Goal: Task Accomplishment & Management: Complete application form

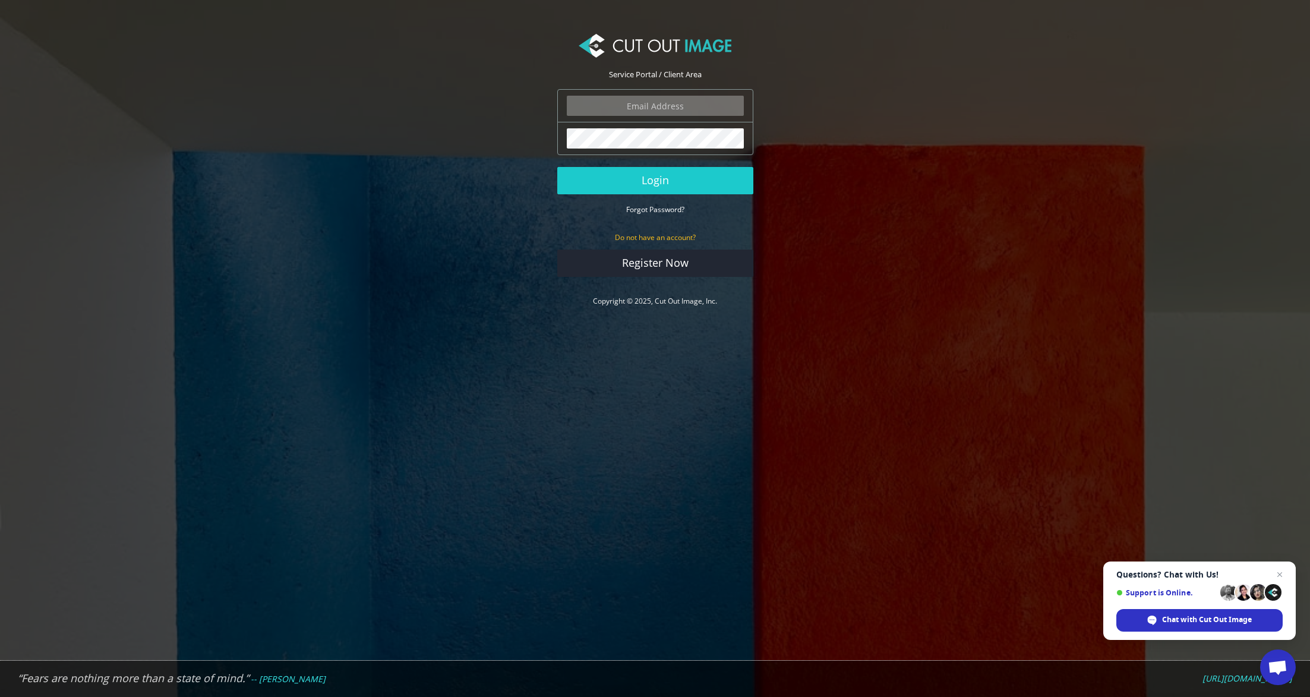
click at [604, 110] on input "email" at bounding box center [655, 106] width 177 height 20
type input "[PERSON_NAME][EMAIL_ADDRESS][PERSON_NAME][DOMAIN_NAME]"
click at [671, 189] on button "Login" at bounding box center [655, 180] width 196 height 27
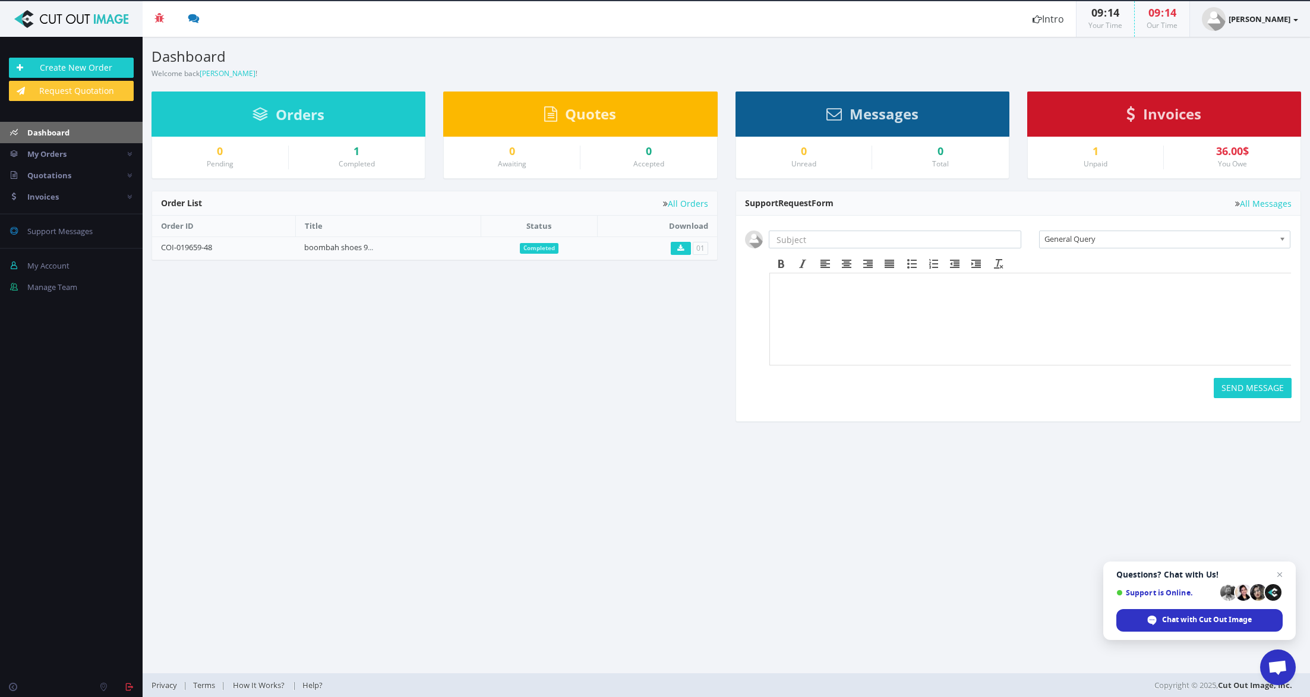
click at [1297, 31] on link "[PERSON_NAME]" at bounding box center [1250, 19] width 120 height 36
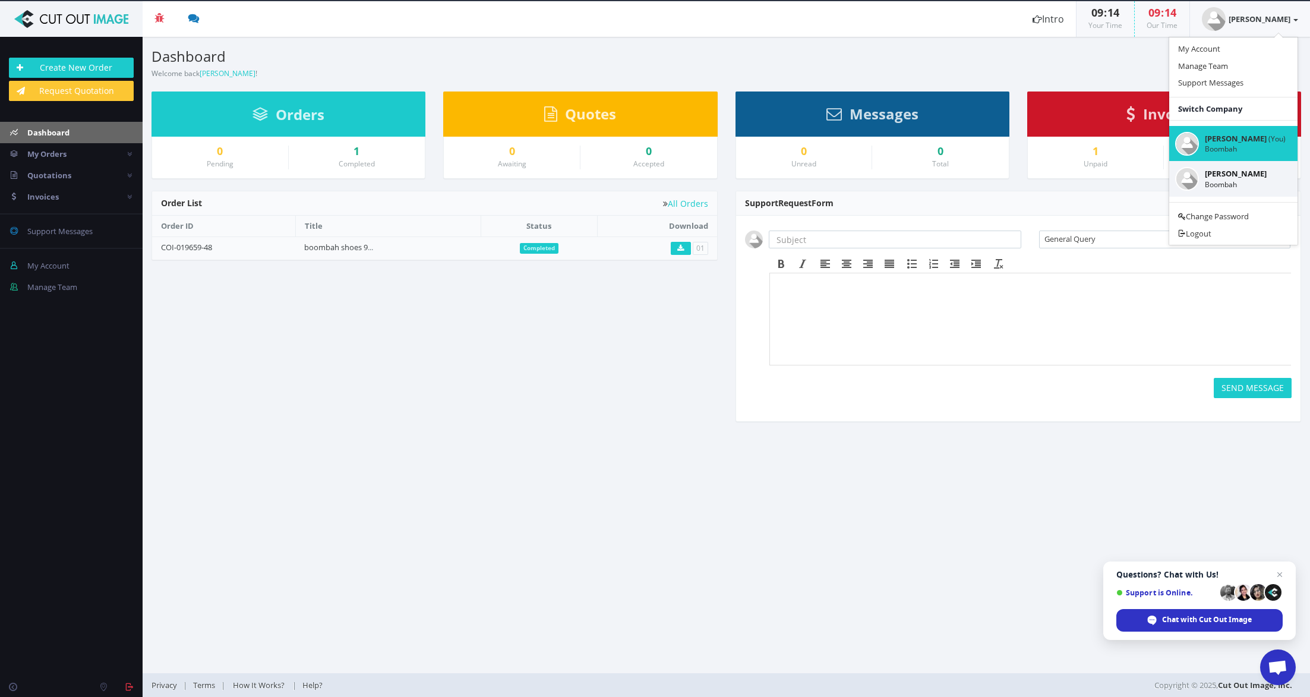
click at [1258, 182] on small "Boombah" at bounding box center [1245, 184] width 81 height 10
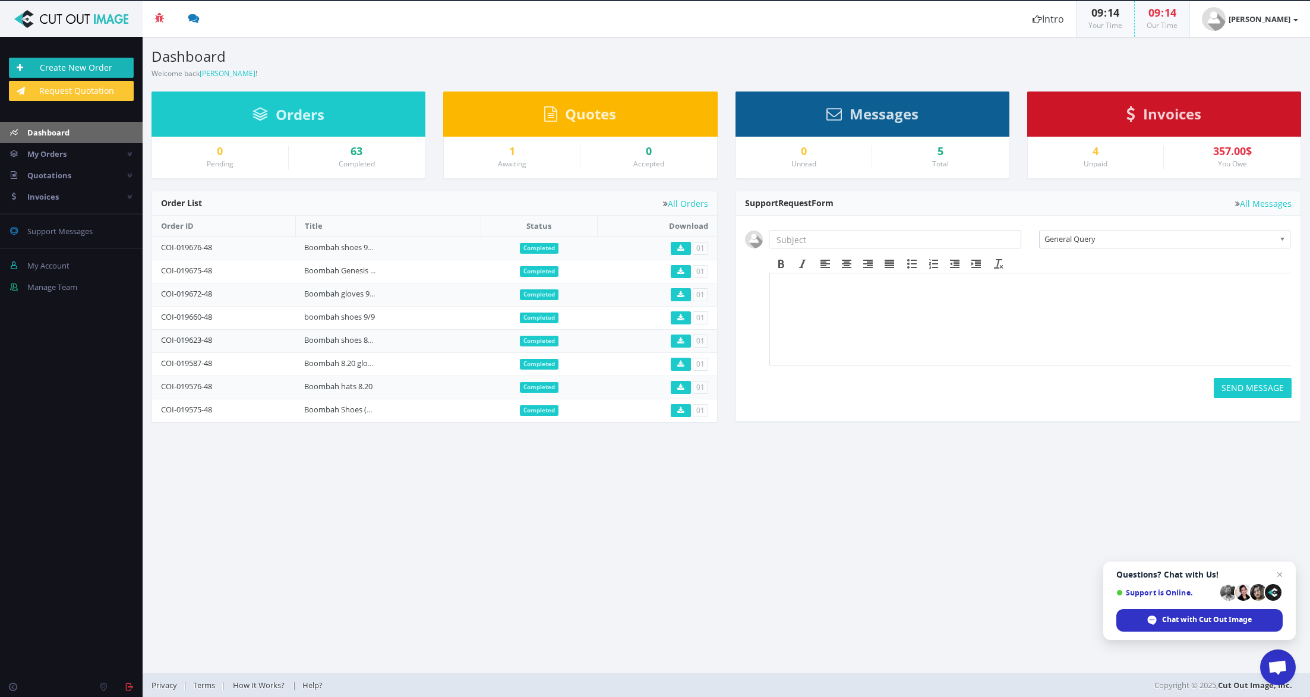
click at [84, 64] on link "Create New Order" at bounding box center [71, 68] width 125 height 20
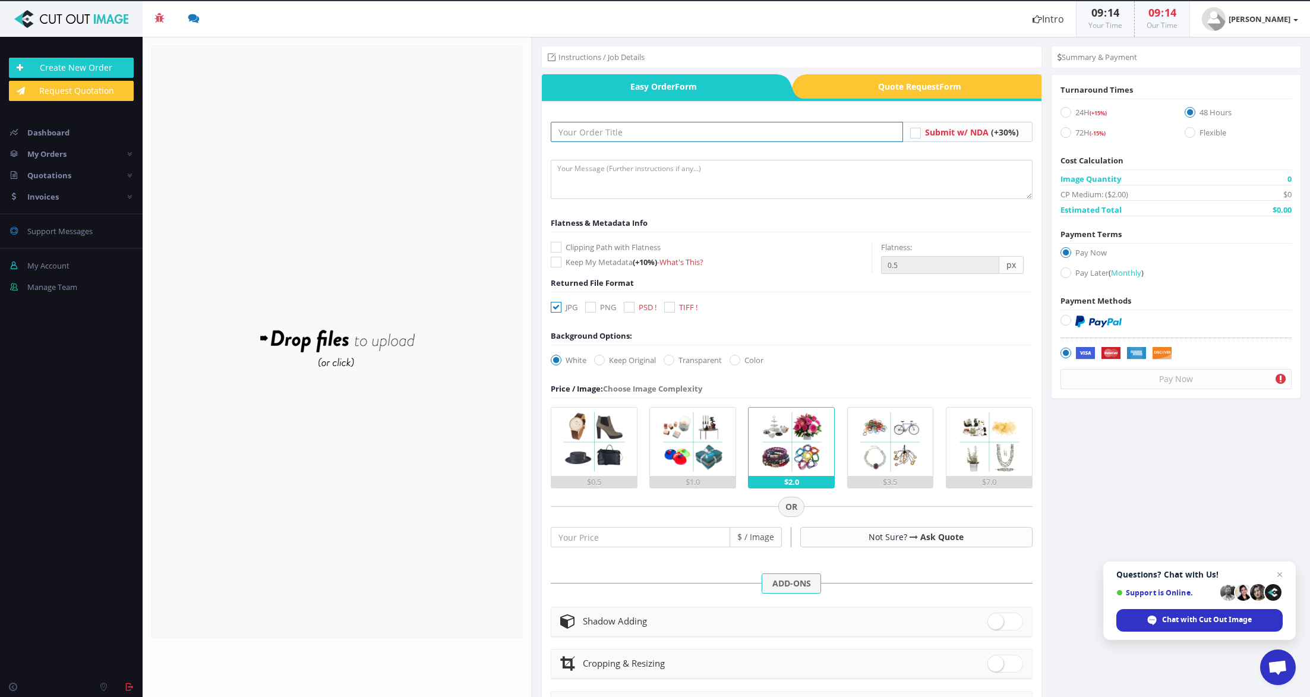
click at [614, 138] on input "text" at bounding box center [727, 132] width 352 height 20
type input "Boombah Helmets 9.23"
click at [613, 172] on textarea at bounding box center [792, 179] width 482 height 39
type textarea "submitting images for cutout and shadow"
click at [564, 245] on label "Clipping Path with Flatness" at bounding box center [711, 247] width 321 height 12
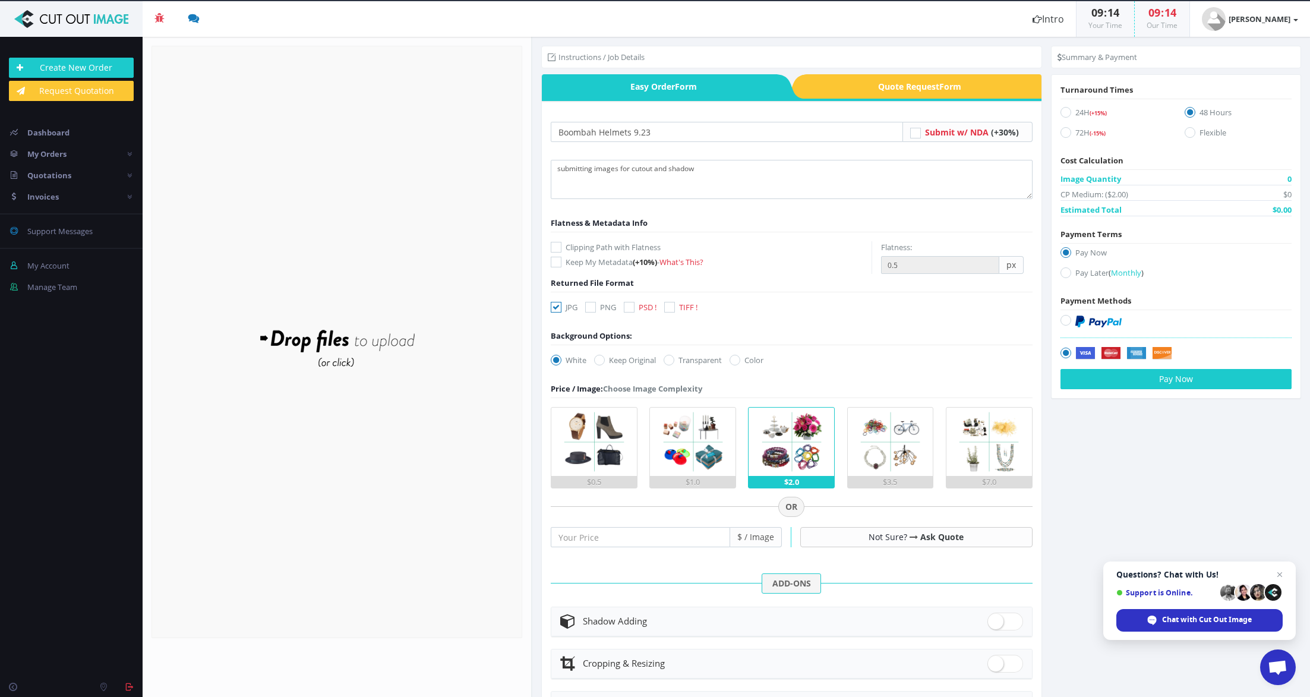
click at [561, 245] on input "Clipping Path with Flatness" at bounding box center [558, 248] width 8 height 8
checkbox input "true"
click at [588, 308] on icon at bounding box center [590, 307] width 11 height 11
click at [588, 308] on input "PNG" at bounding box center [592, 308] width 8 height 8
checkbox input "true"
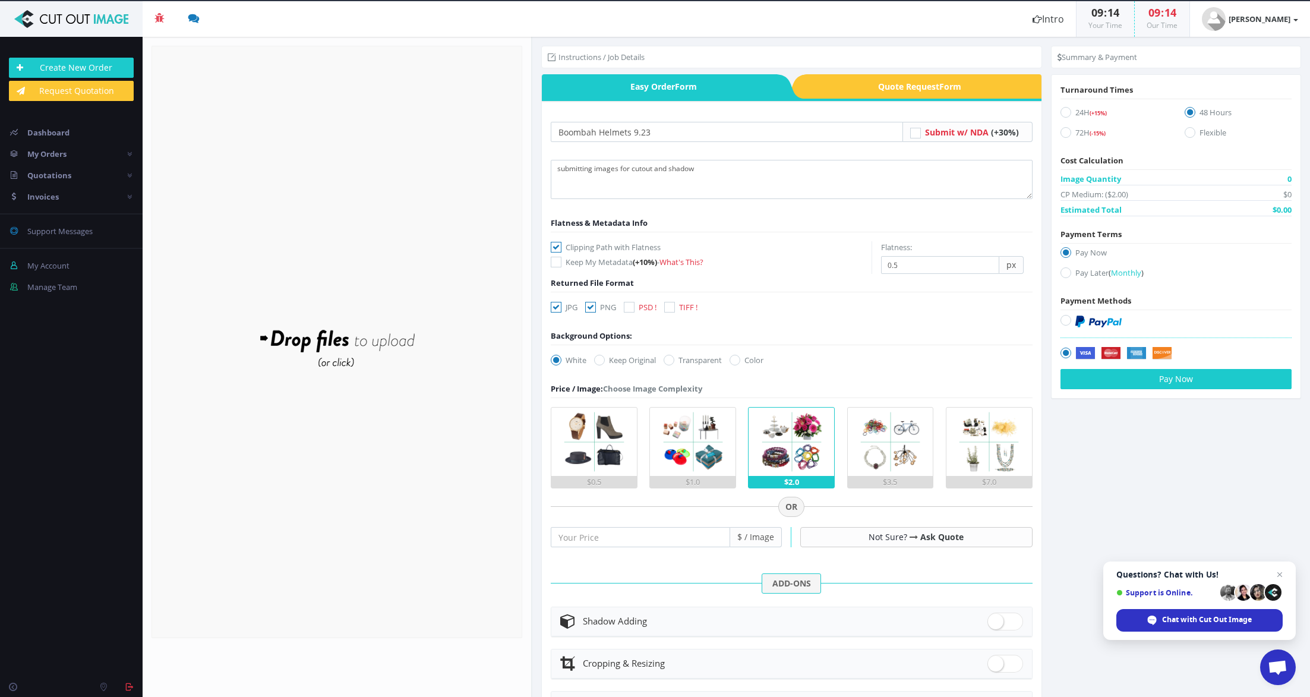
click at [680, 361] on label "Transparent" at bounding box center [693, 360] width 58 height 12
click at [674, 361] on input "Transparent" at bounding box center [671, 360] width 8 height 8
radio input "true"
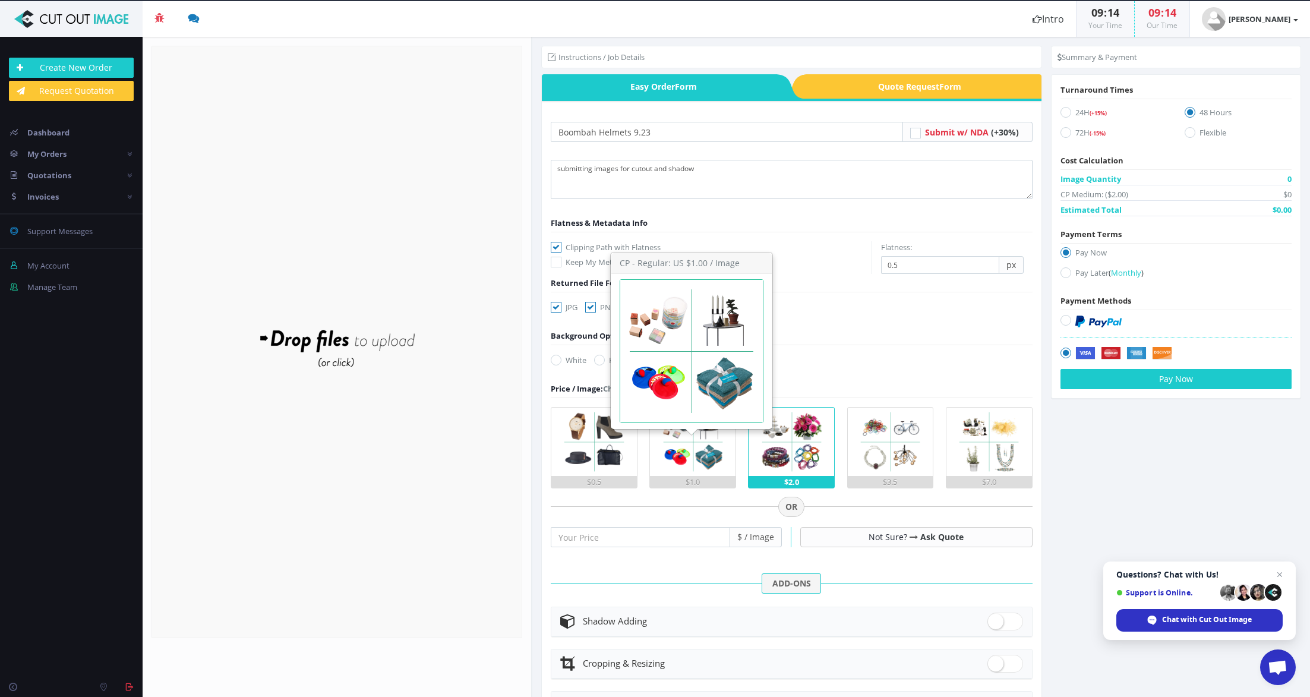
click at [703, 472] on img at bounding box center [693, 442] width 68 height 68
click at [0, 0] on input "$1.0" at bounding box center [0, 0] width 0 height 0
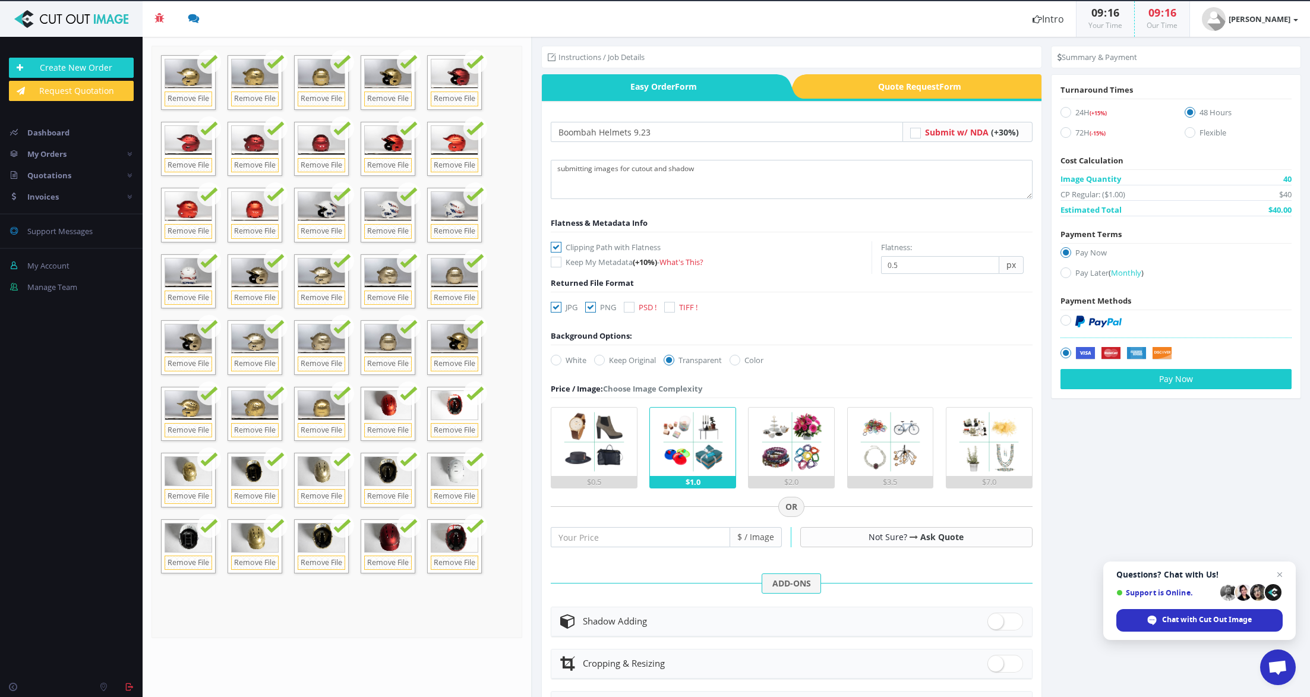
click at [556, 310] on icon at bounding box center [556, 307] width 11 height 11
click at [556, 310] on input "JPG" at bounding box center [558, 308] width 8 height 8
checkbox input "false"
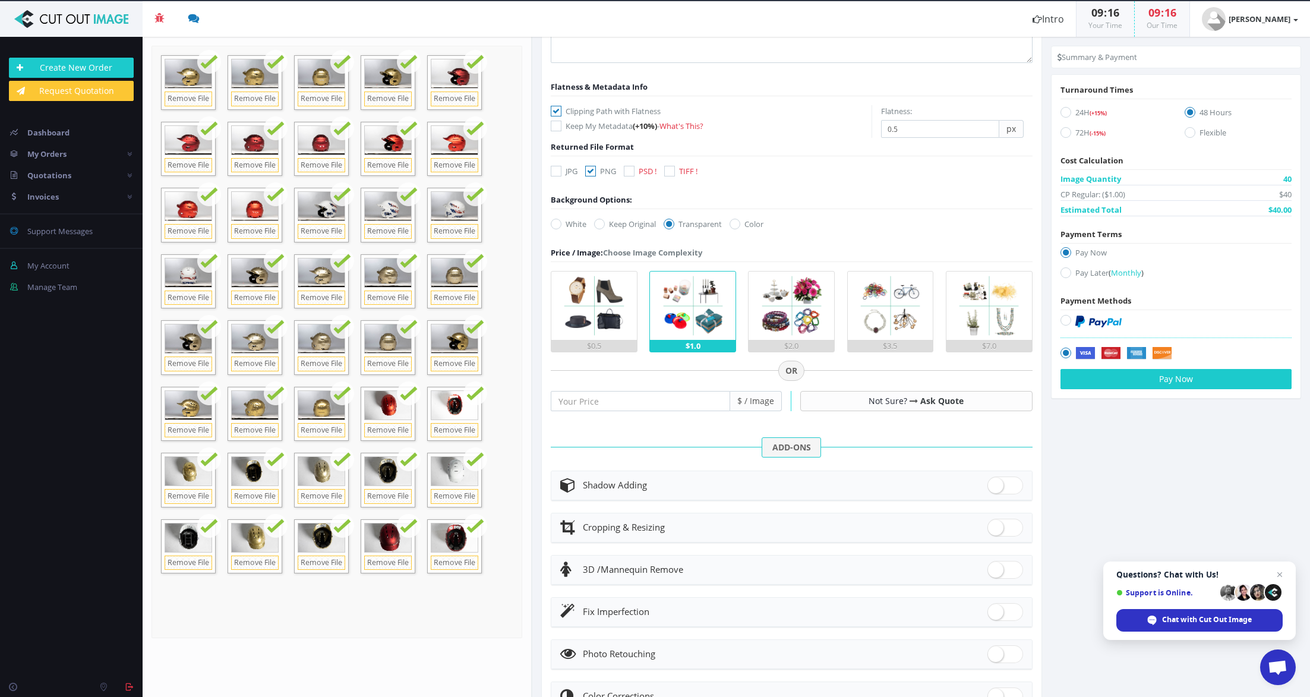
scroll to position [192, 0]
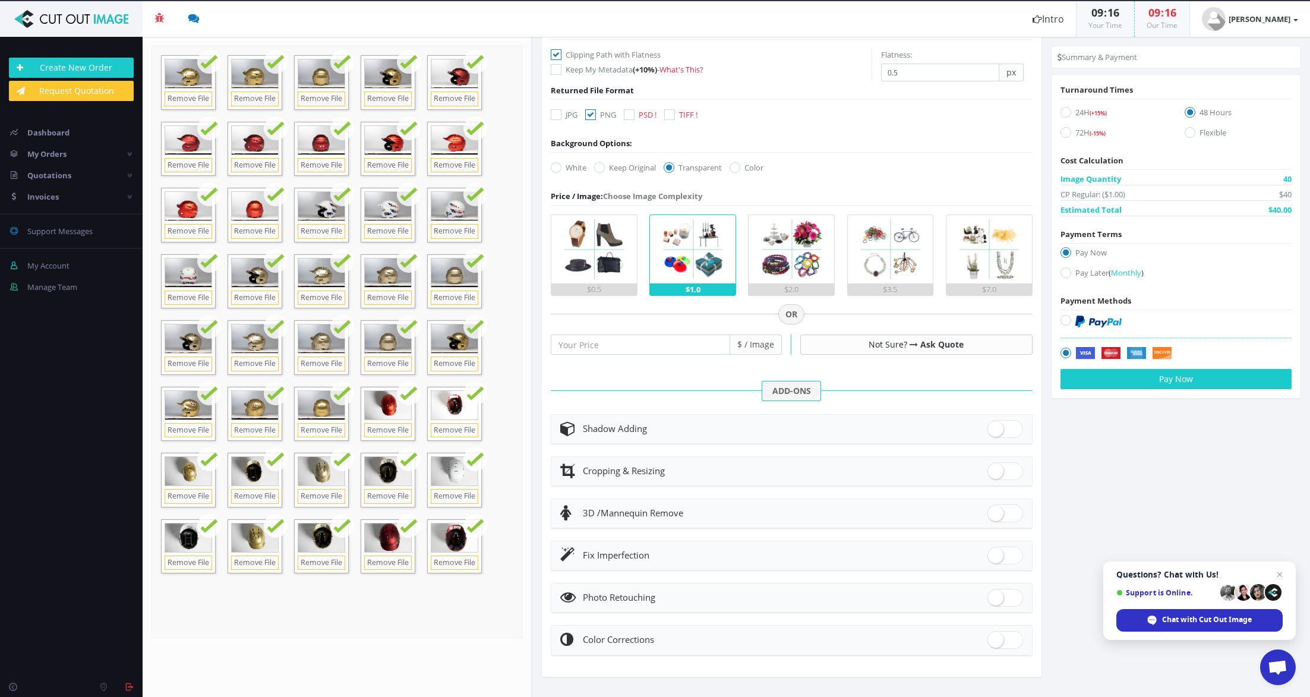
click at [990, 426] on span at bounding box center [1005, 429] width 36 height 18
click at [990, 426] on input "checkbox" at bounding box center [991, 426] width 8 height 8
checkbox input "true"
radio input "true"
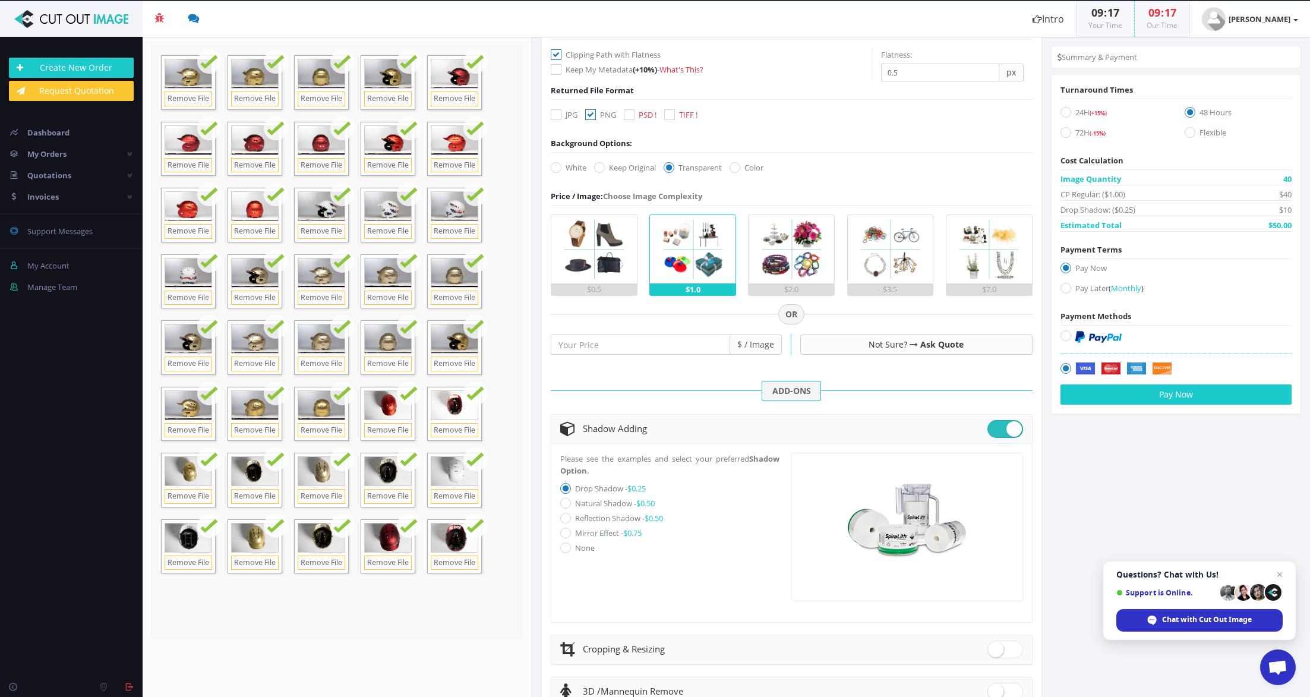
click at [566, 504] on icon at bounding box center [565, 503] width 11 height 11
click at [566, 504] on input "Natural Shadow - $0.50" at bounding box center [567, 504] width 8 height 8
radio input "true"
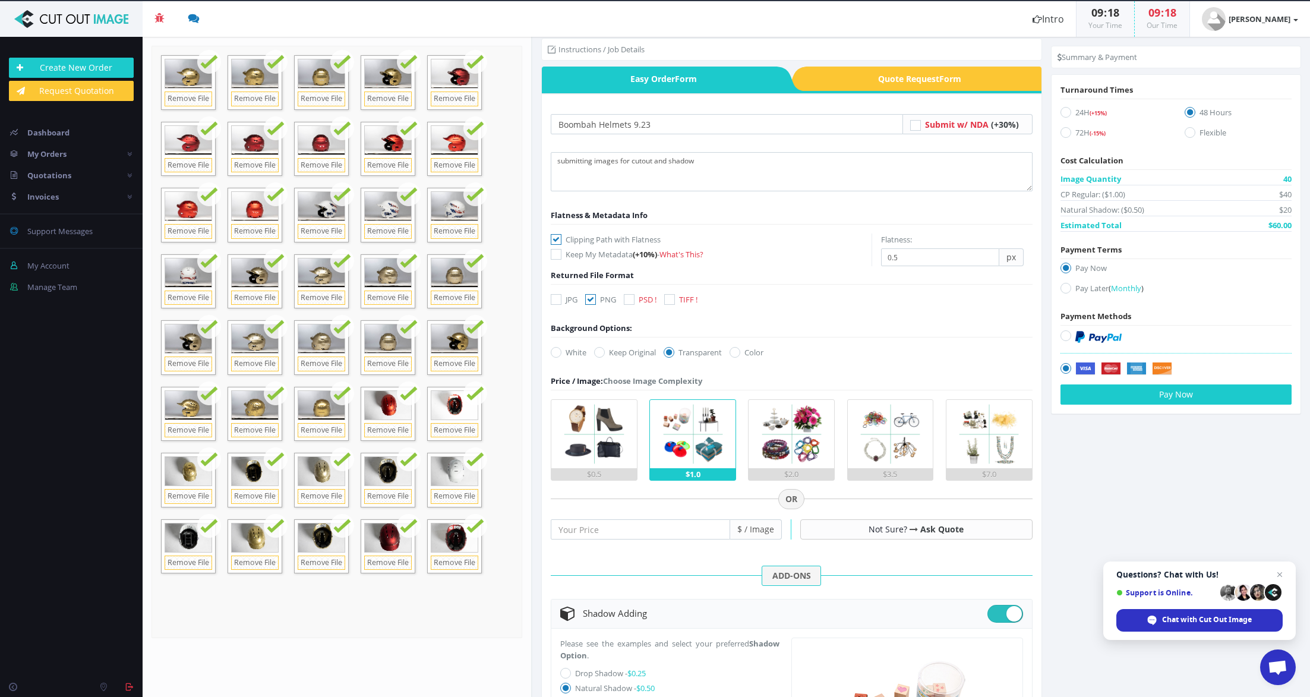
scroll to position [0, 0]
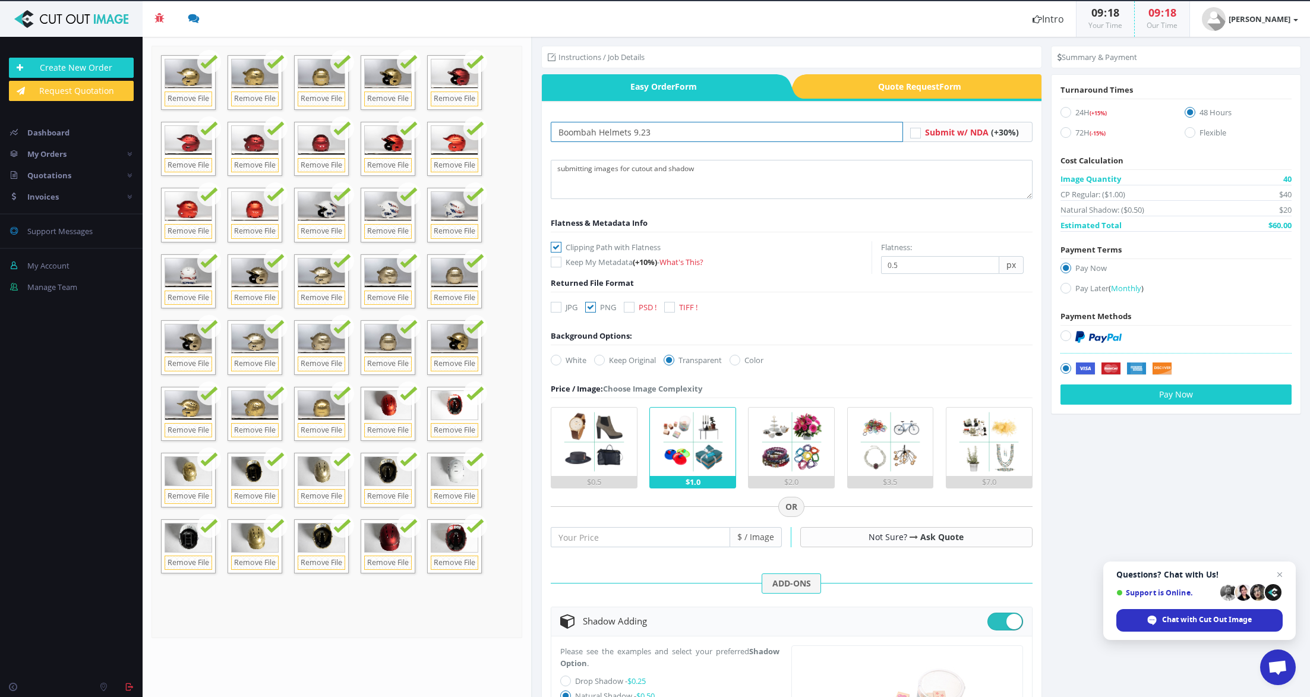
click at [689, 131] on input "Boombah Helmets 9.23" at bounding box center [727, 132] width 352 height 20
click at [703, 180] on textarea "submitting images for cutout and shadow" at bounding box center [792, 179] width 482 height 39
type textarea "submitting images for cutout and shadow. keep file names the same!"
click at [1065, 289] on icon at bounding box center [1065, 288] width 11 height 11
click at [1065, 289] on input "Pay Later ( Monthly )" at bounding box center [1067, 289] width 8 height 8
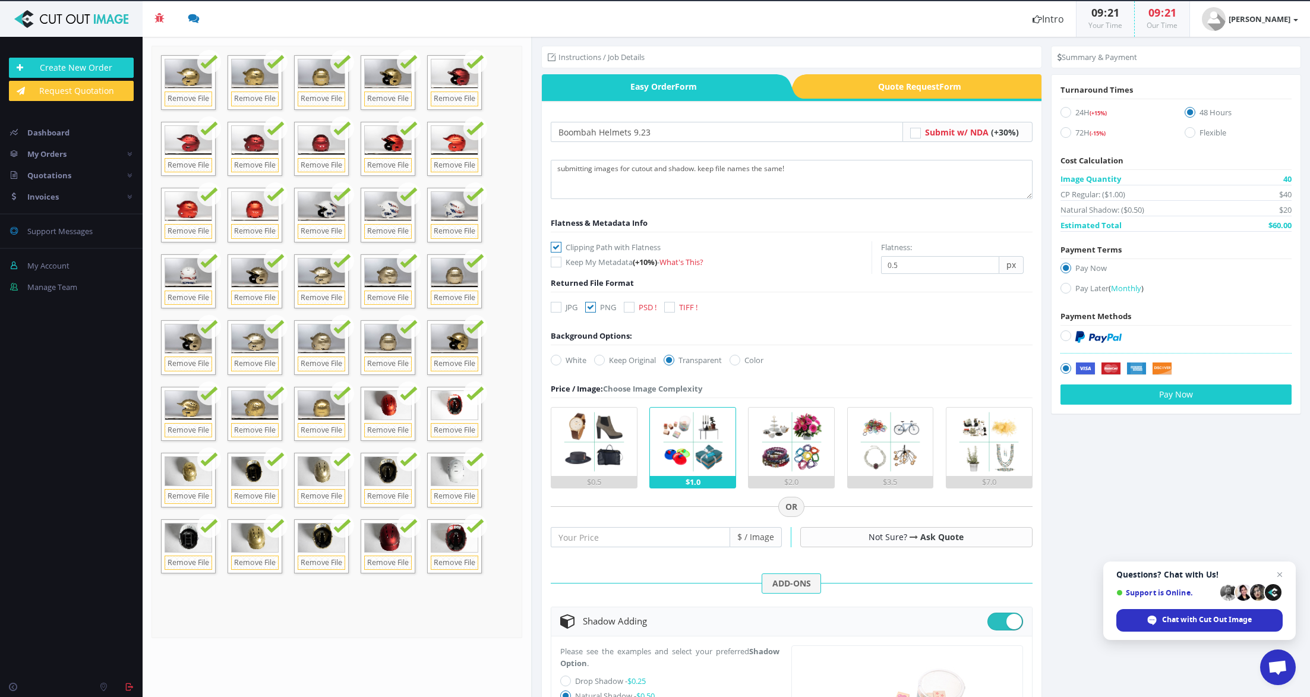
radio input "true"
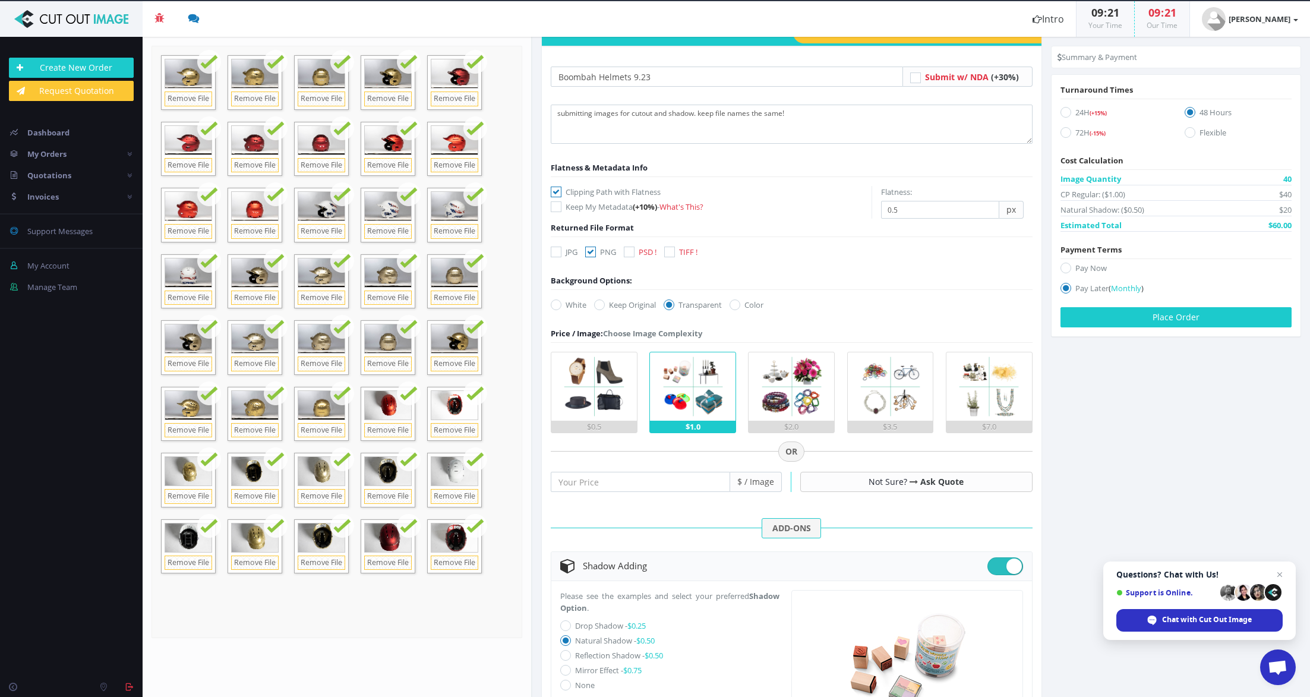
scroll to position [5, 0]
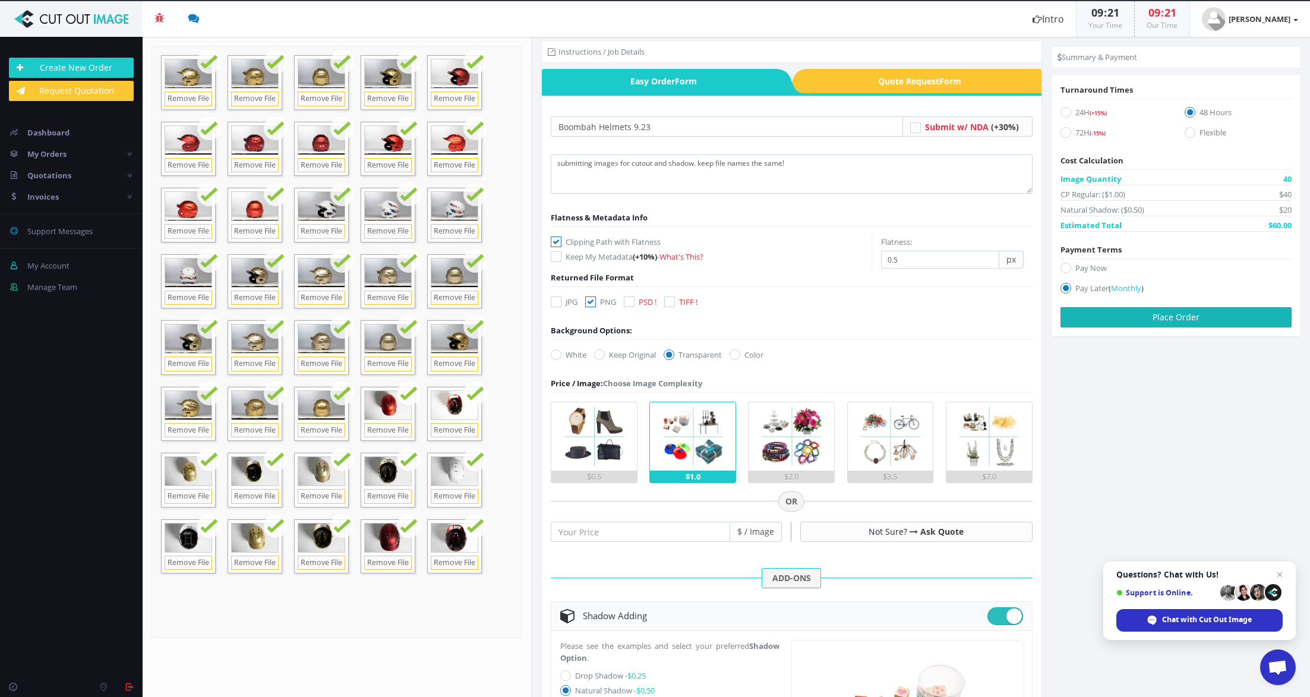
click at [1171, 317] on button "Place Order" at bounding box center [1175, 317] width 231 height 20
